Goal: Find specific page/section: Locate a particular part of the current website

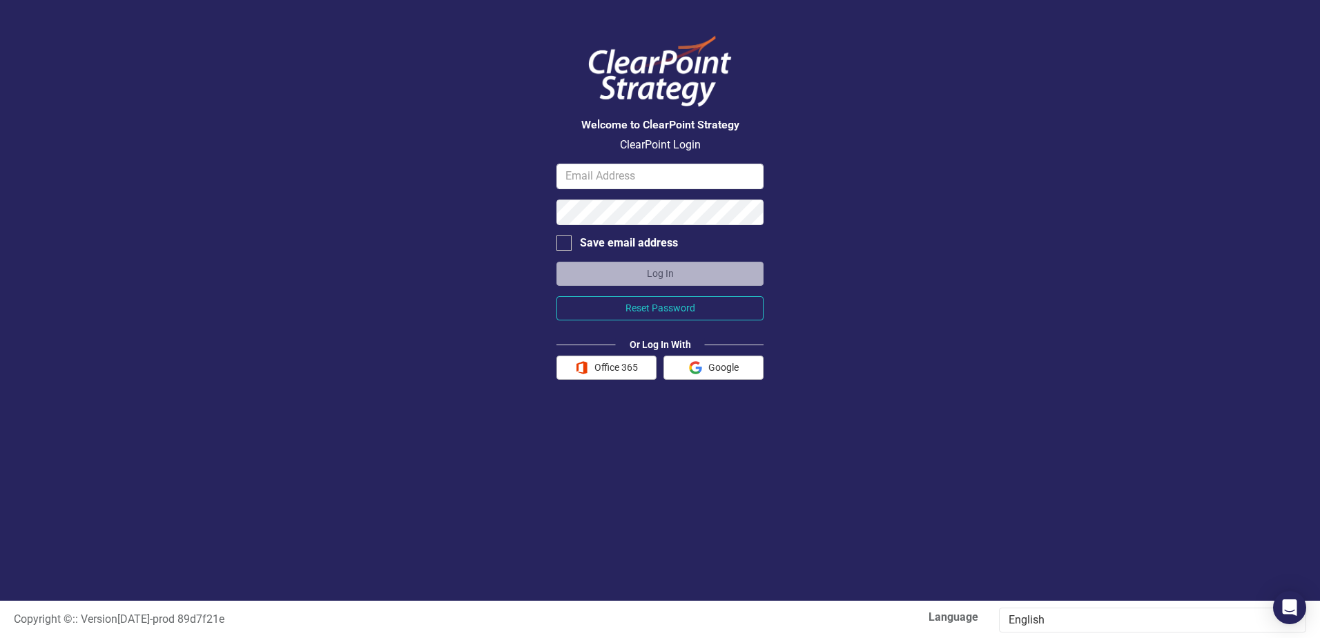
click at [585, 367] on img "button" at bounding box center [581, 367] width 13 height 13
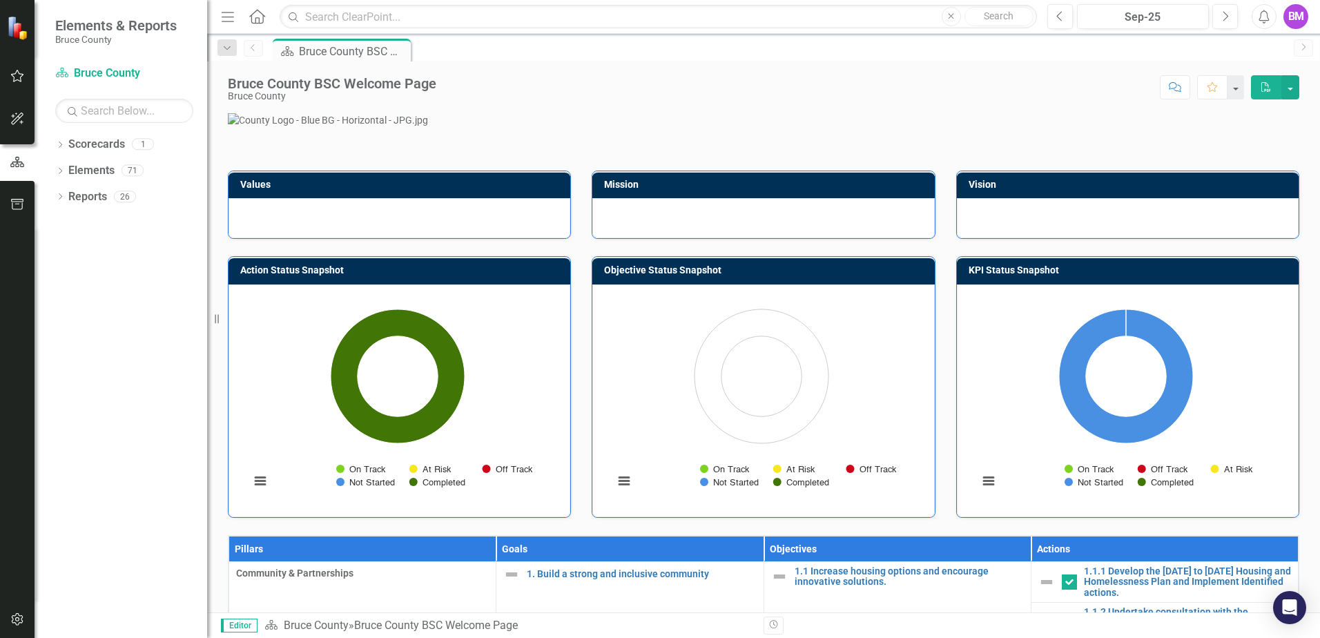
click at [57, 146] on icon "Dropdown" at bounding box center [60, 146] width 10 height 8
click at [57, 146] on icon "Dropdown" at bounding box center [59, 144] width 8 height 10
click at [55, 170] on icon "Dropdown" at bounding box center [60, 172] width 10 height 8
drag, startPoint x: 117, startPoint y: 228, endPoint x: 124, endPoint y: 237, distance: 11.3
click at [117, 228] on link "Objective Objectives" at bounding box center [110, 223] width 70 height 16
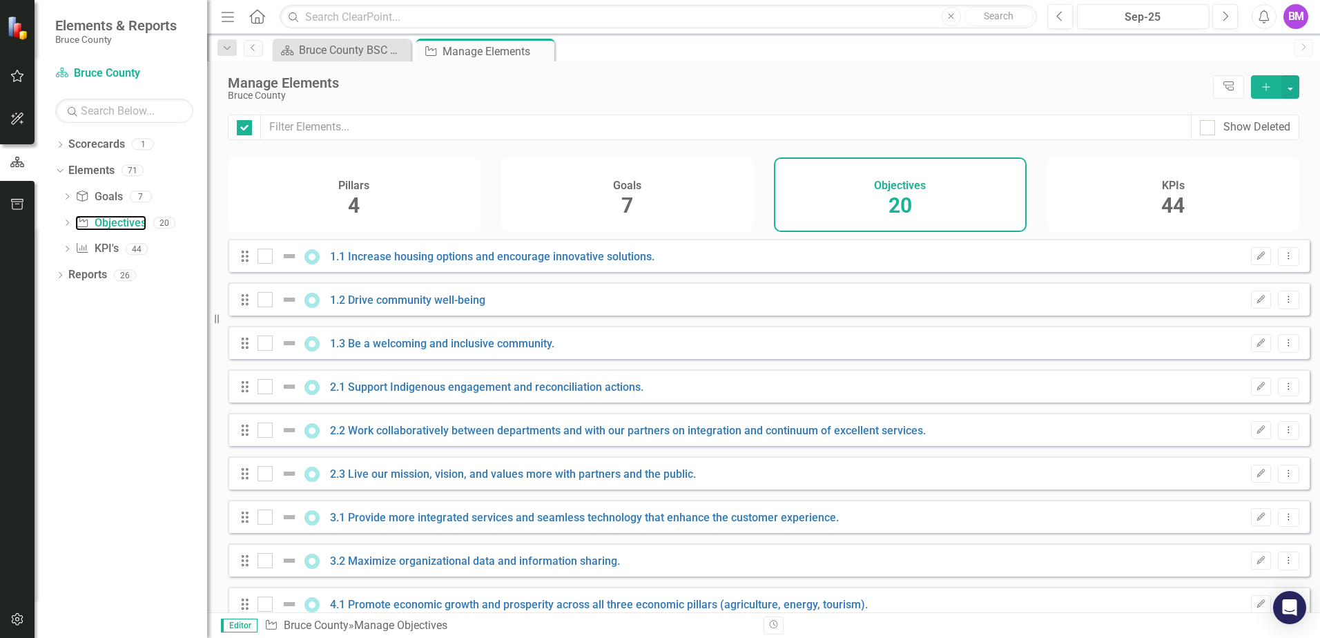
checkbox input "false"
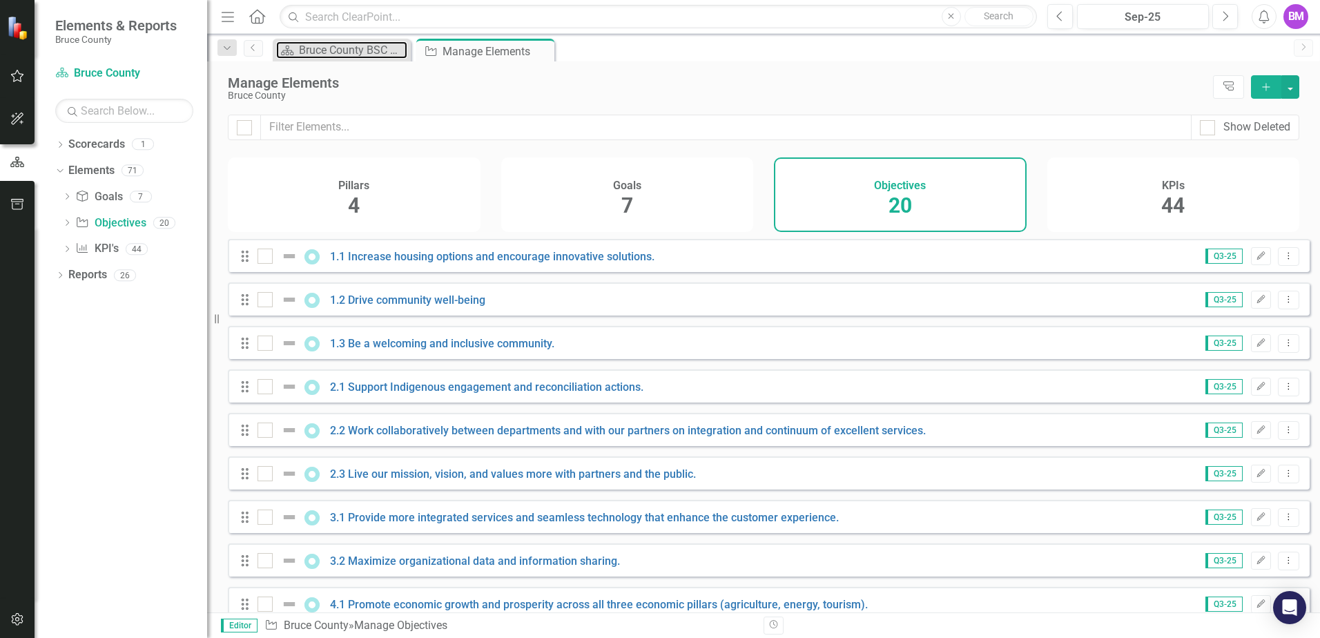
click at [355, 52] on div "Bruce County BSC Welcome Page" at bounding box center [353, 49] width 108 height 17
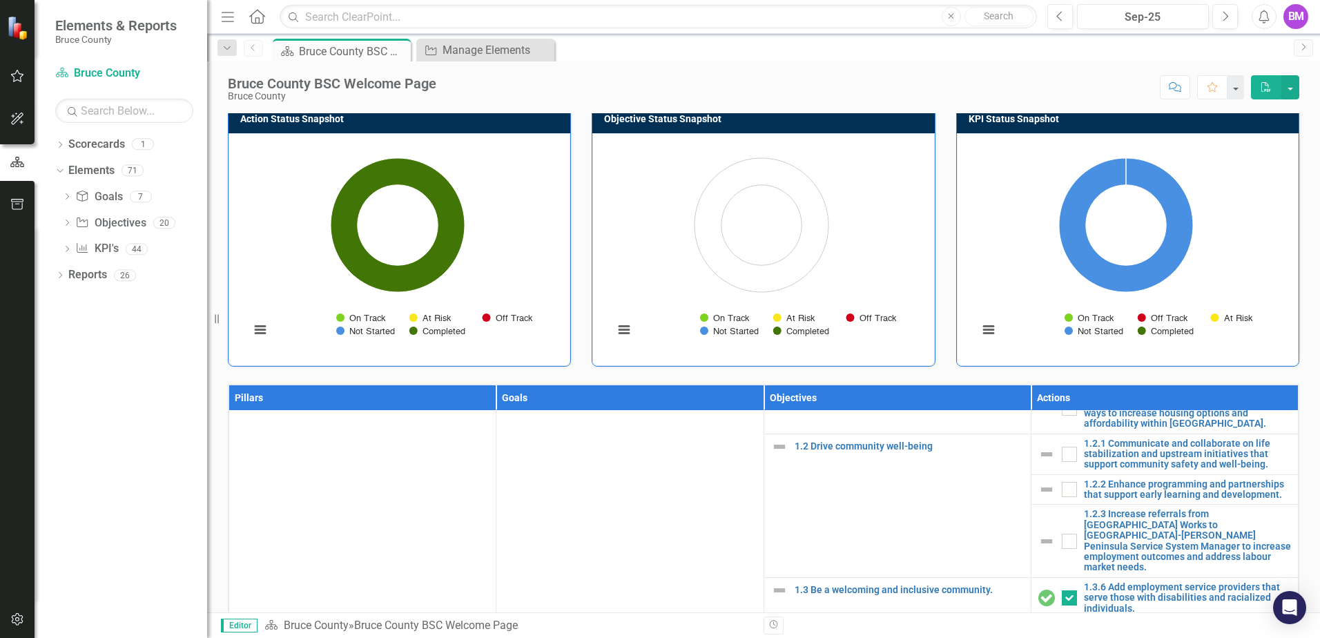
scroll to position [61, 0]
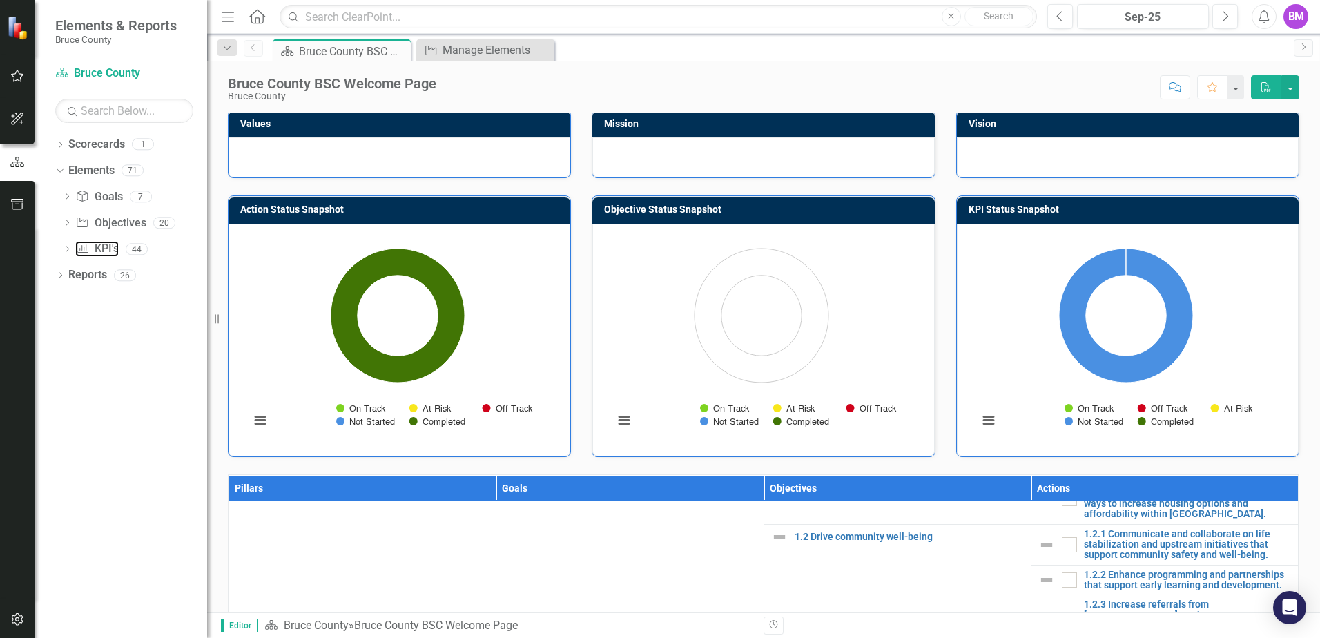
click at [112, 248] on link "KPI KPI's" at bounding box center [96, 249] width 43 height 16
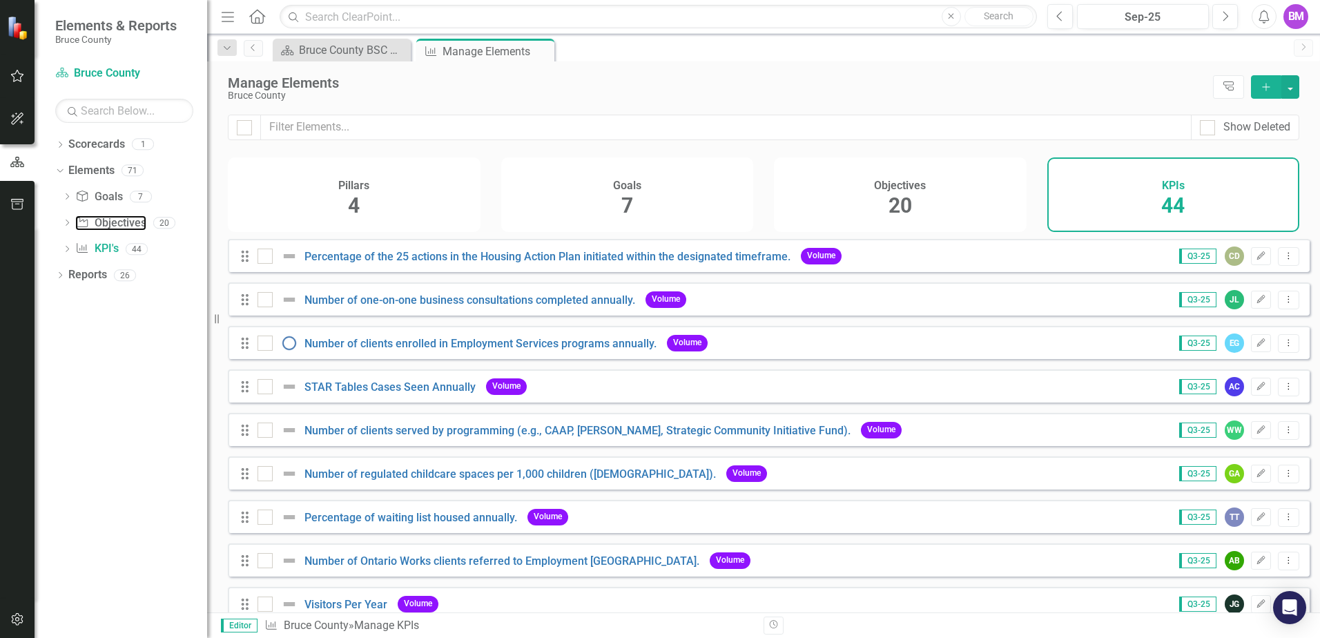
click at [128, 222] on link "Objective Objectives" at bounding box center [110, 223] width 70 height 16
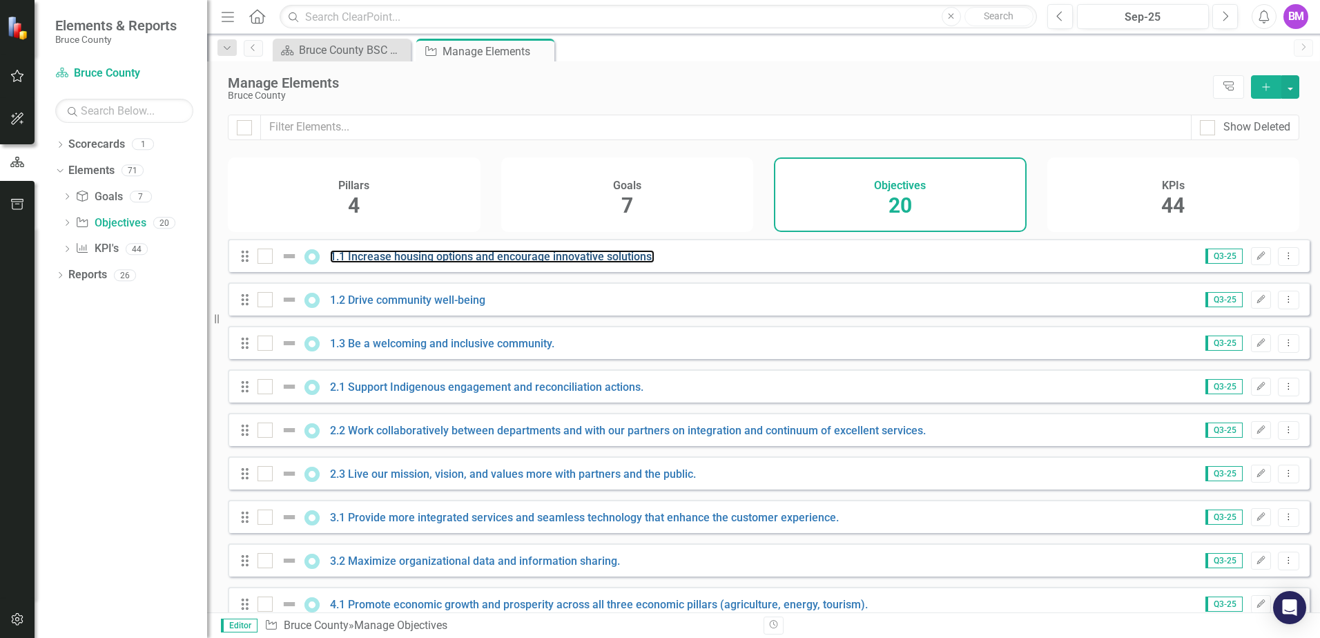
click at [420, 263] on link "1.1 Increase housing options and encourage innovative solutions." at bounding box center [492, 256] width 324 height 13
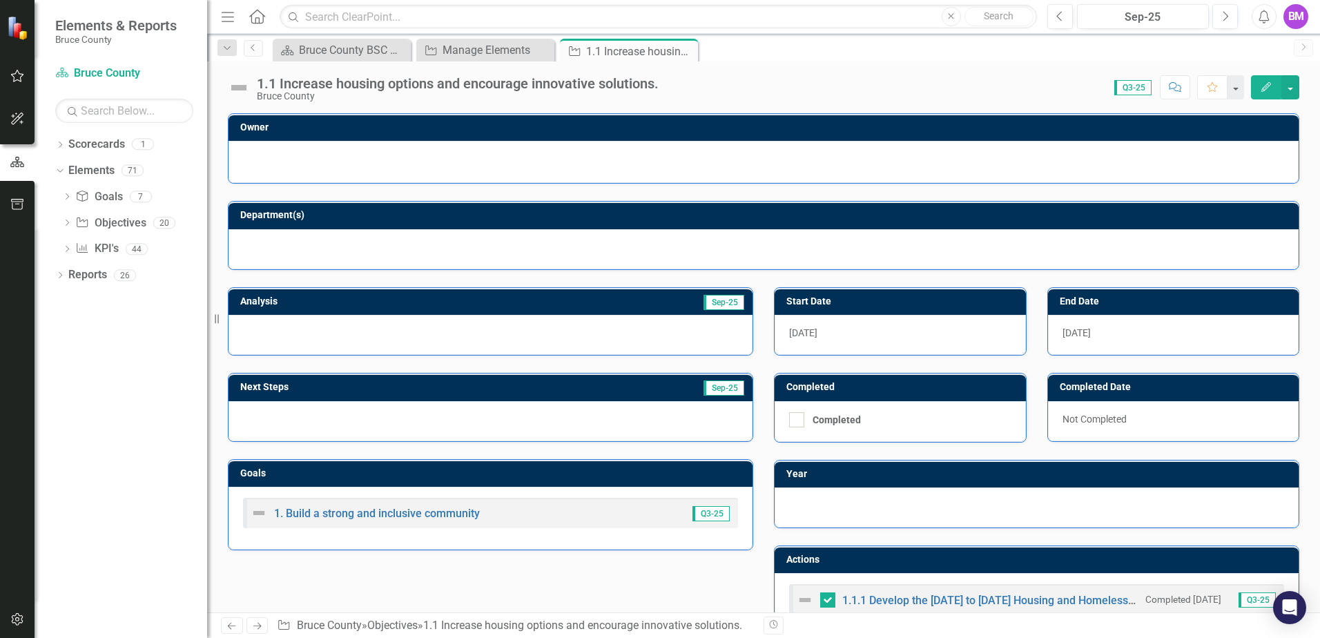
checkbox input "true"
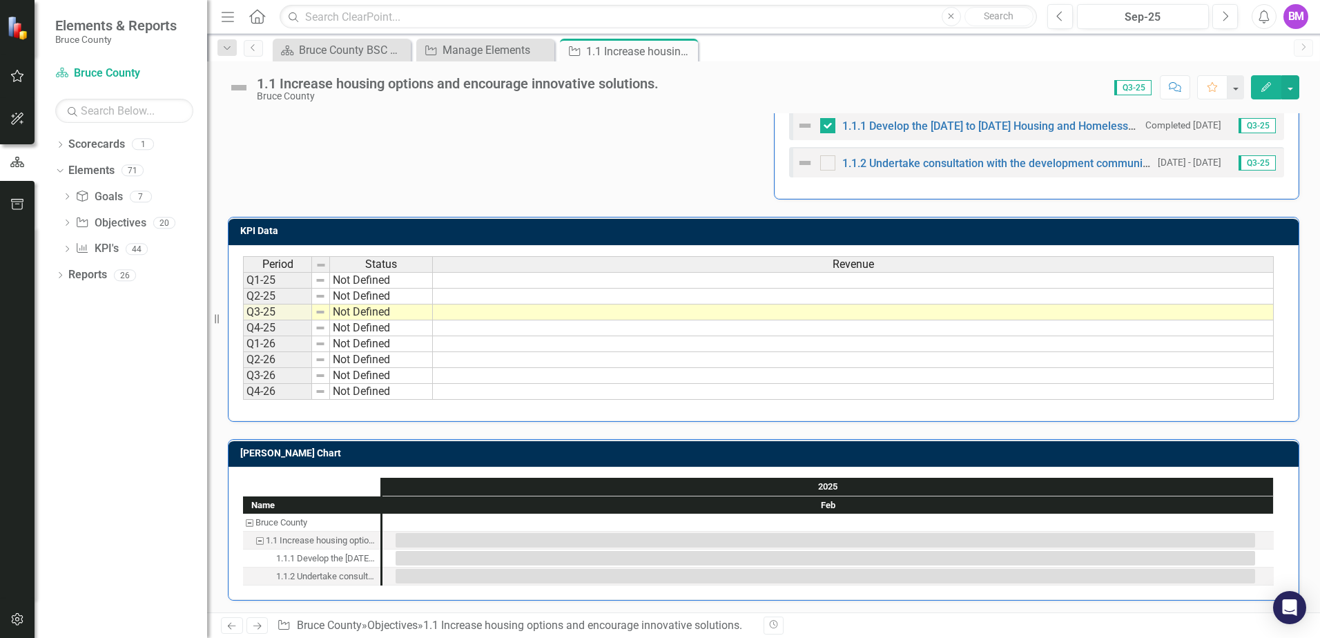
scroll to position [476, 0]
